Goal: Complete application form

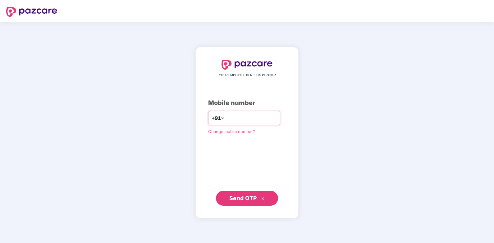
click at [235, 116] on input "number" at bounding box center [251, 118] width 51 height 10
type input "**********"
click at [249, 200] on span "Send OTP" at bounding box center [243, 197] width 28 height 7
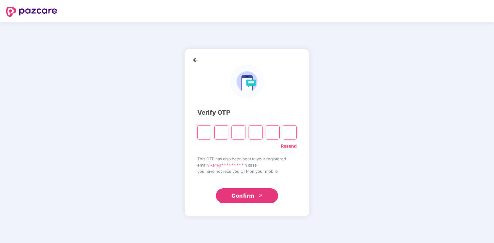
paste input "*"
type input "*"
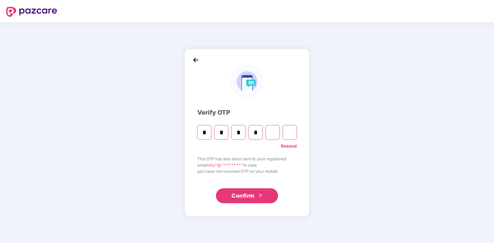
type input "*"
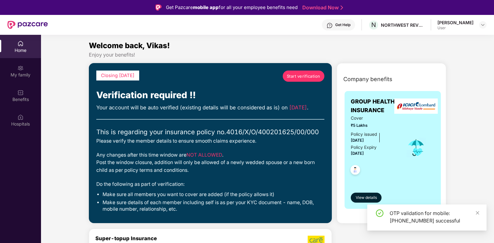
click at [303, 76] on span "Start verification" at bounding box center [304, 76] width 34 height 6
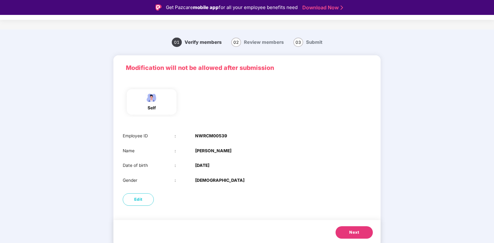
scroll to position [5, 0]
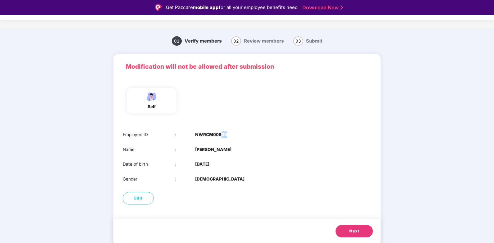
drag, startPoint x: 221, startPoint y: 135, endPoint x: 231, endPoint y: 135, distance: 9.9
click at [231, 135] on div "Employee ID : NWRCM00539" at bounding box center [247, 134] width 248 height 7
drag, startPoint x: 231, startPoint y: 135, endPoint x: 219, endPoint y: 134, distance: 11.8
click at [219, 134] on b "NWRCM00539" at bounding box center [211, 134] width 32 height 7
click at [351, 229] on span "Next" at bounding box center [354, 231] width 10 height 6
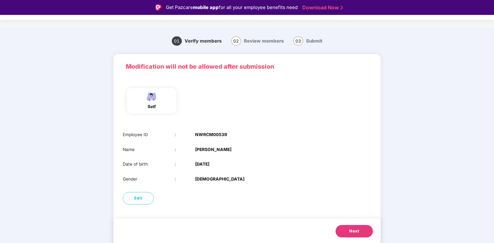
scroll to position [0, 0]
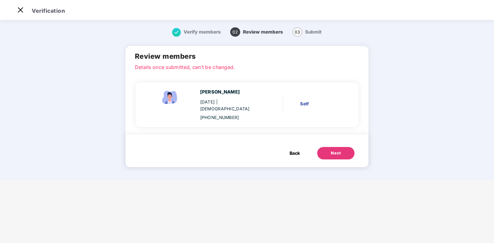
click at [339, 150] on div "Next" at bounding box center [336, 153] width 10 height 6
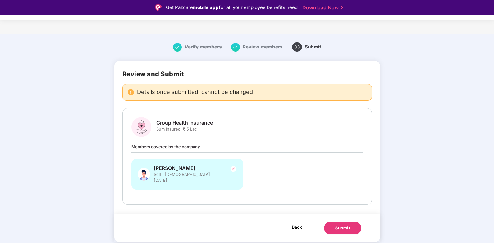
click at [300, 223] on span "Back" at bounding box center [297, 227] width 10 height 8
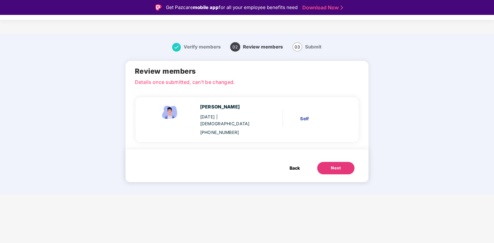
scroll to position [15, 0]
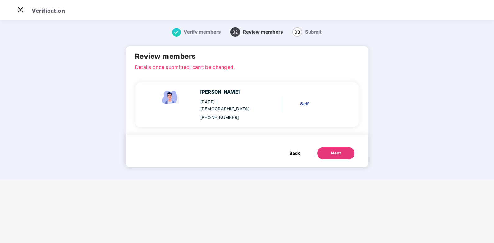
click at [293, 150] on span "Back" at bounding box center [294, 153] width 10 height 7
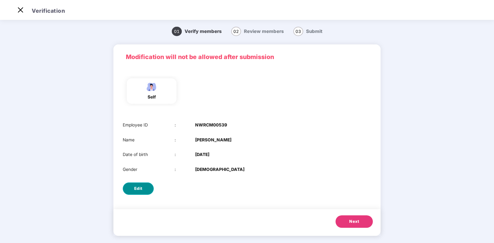
click at [139, 188] on span "Edit" at bounding box center [138, 188] width 8 height 6
select select "****"
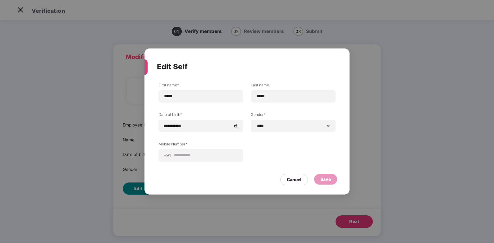
scroll to position [0, 0]
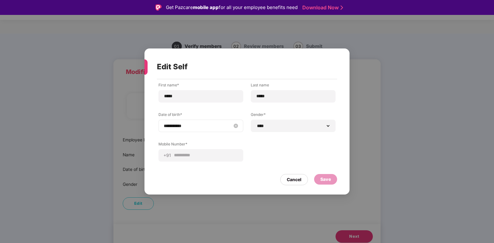
click at [189, 126] on input "**********" at bounding box center [198, 125] width 68 height 7
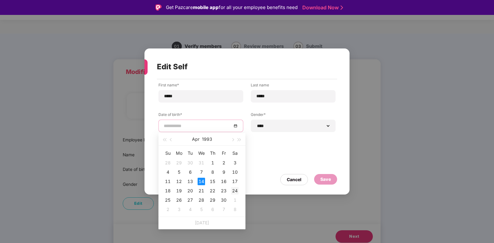
type input "**********"
click at [236, 190] on div "24" at bounding box center [234, 190] width 7 height 7
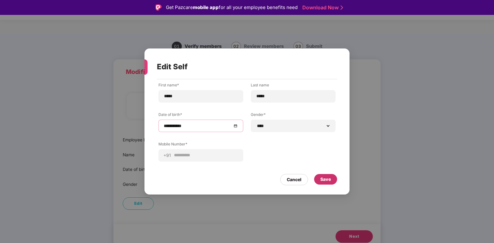
click at [322, 179] on div "Save" at bounding box center [325, 179] width 11 height 7
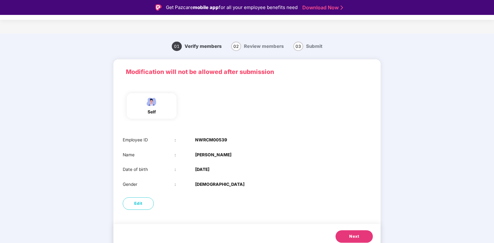
click at [358, 235] on span "Next" at bounding box center [354, 236] width 10 height 6
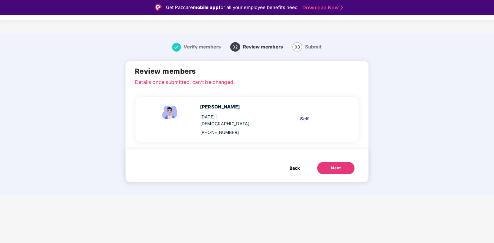
scroll to position [15, 0]
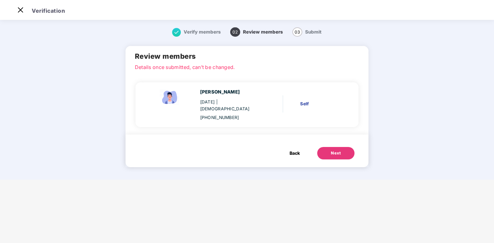
click at [331, 150] on div "Next" at bounding box center [336, 153] width 10 height 6
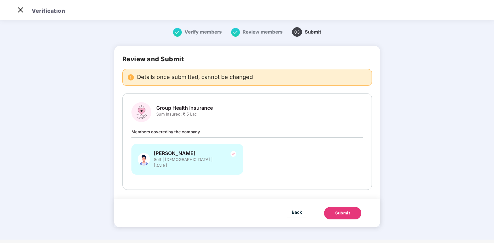
scroll to position [0, 0]
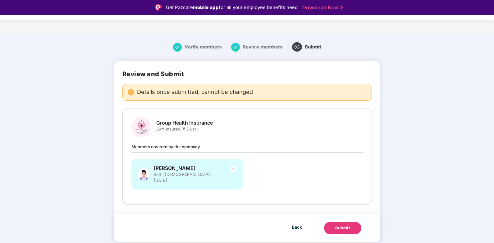
click at [341, 225] on div "Submit" at bounding box center [342, 228] width 15 height 6
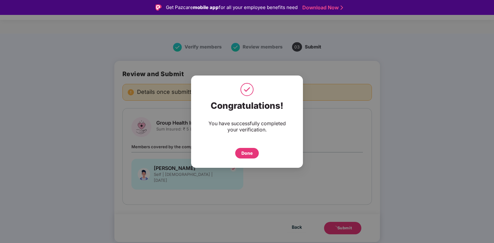
click at [242, 153] on div "Done" at bounding box center [246, 153] width 11 height 7
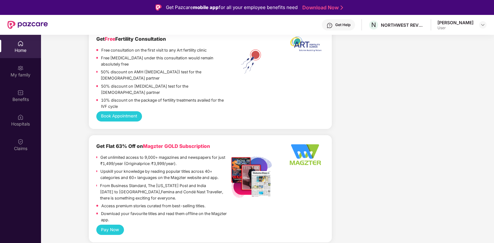
scroll to position [714, 0]
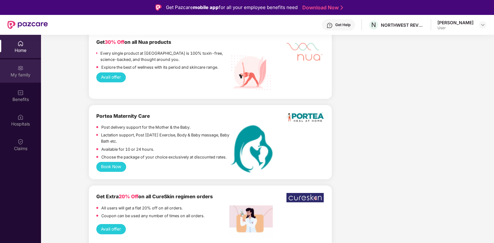
click at [22, 69] on img at bounding box center [20, 68] width 6 height 6
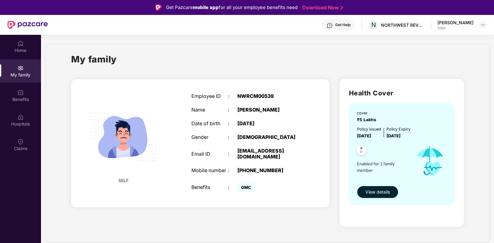
click at [371, 188] on button "View details" at bounding box center [377, 192] width 41 height 12
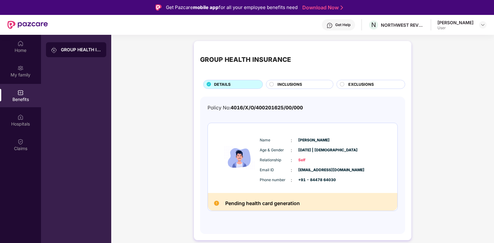
click at [293, 83] on span "INCLUSIONS" at bounding box center [289, 84] width 25 height 6
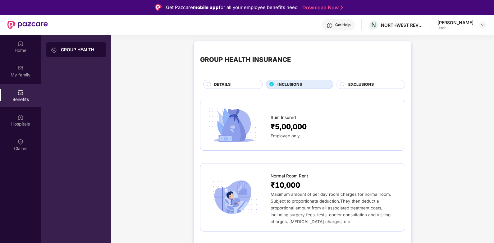
click at [373, 84] on div "EXCLUSIONS" at bounding box center [373, 84] width 57 height 7
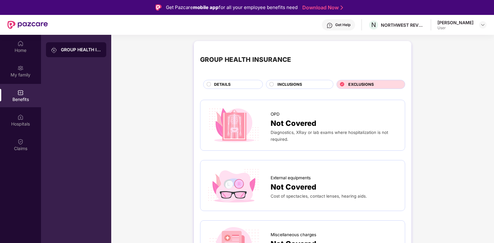
click at [300, 86] on span "INCLUSIONS" at bounding box center [289, 84] width 25 height 6
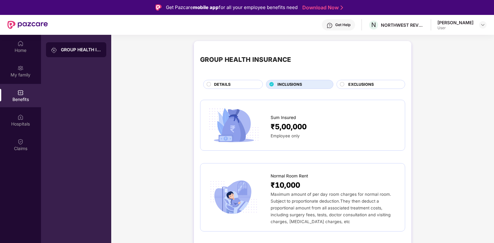
click at [352, 85] on span "EXCLUSIONS" at bounding box center [360, 84] width 25 height 6
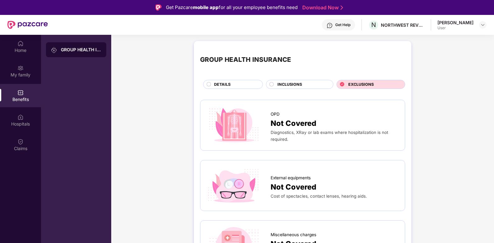
click at [282, 83] on span "INCLUSIONS" at bounding box center [289, 84] width 25 height 6
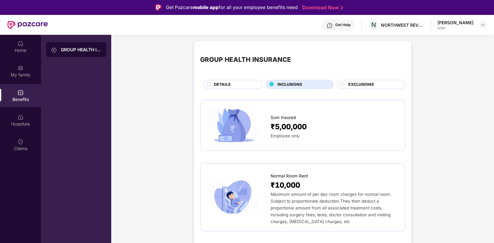
click at [358, 83] on span "EXCLUSIONS" at bounding box center [360, 84] width 25 height 6
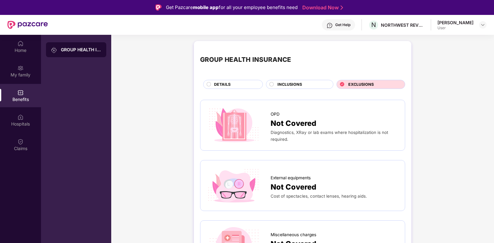
scroll to position [31, 0]
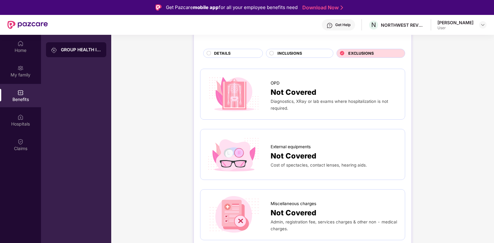
click at [290, 52] on span "INCLUSIONS" at bounding box center [289, 53] width 25 height 6
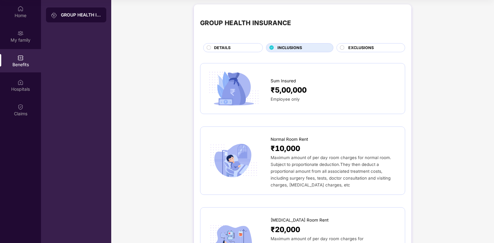
scroll to position [0, 0]
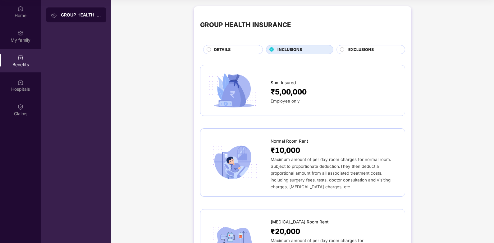
click at [218, 52] on span "DETAILS" at bounding box center [222, 50] width 16 height 6
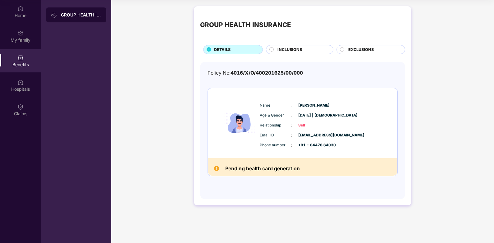
click at [215, 170] on img at bounding box center [216, 168] width 5 height 5
click at [237, 170] on h2 "Pending health card generation" at bounding box center [262, 168] width 75 height 8
